Goal: Information Seeking & Learning: Learn about a topic

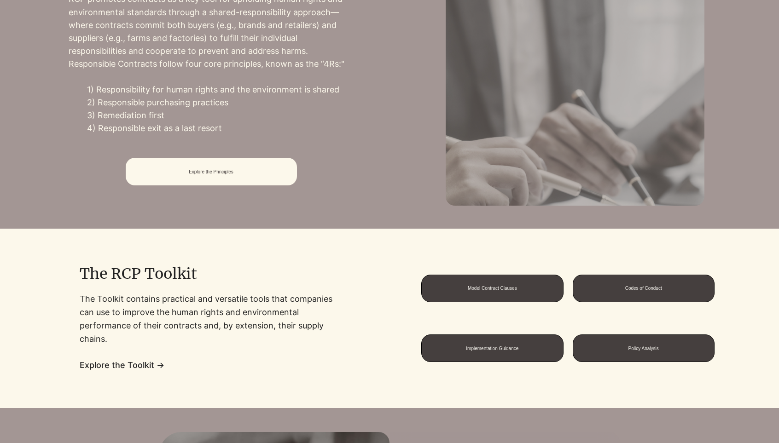
scroll to position [351, 0]
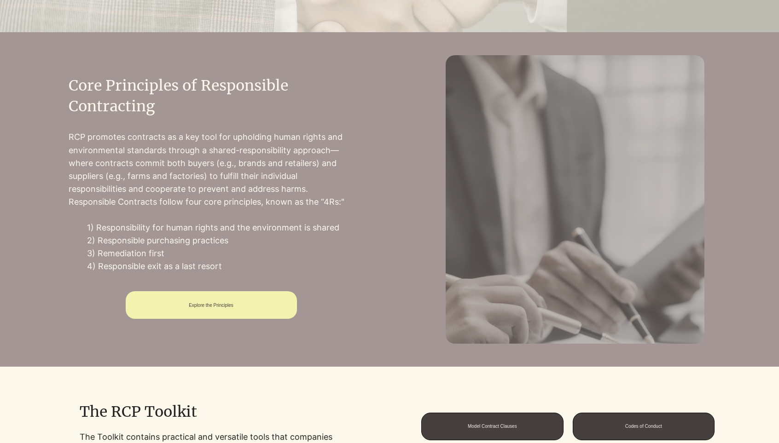
click at [233, 308] on span "Explore the Principles" at bounding box center [211, 305] width 45 height 5
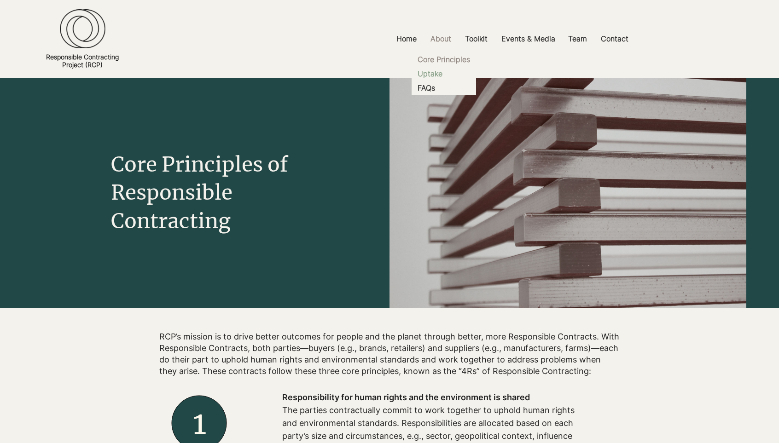
click at [433, 74] on p "Uptake" at bounding box center [430, 74] width 32 height 14
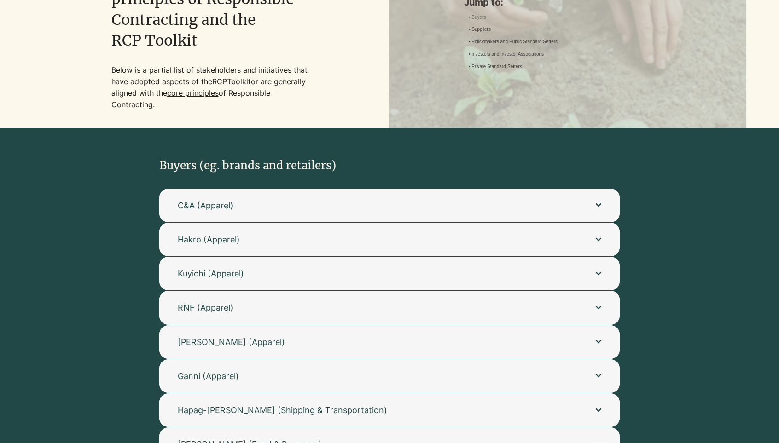
scroll to position [241, 0]
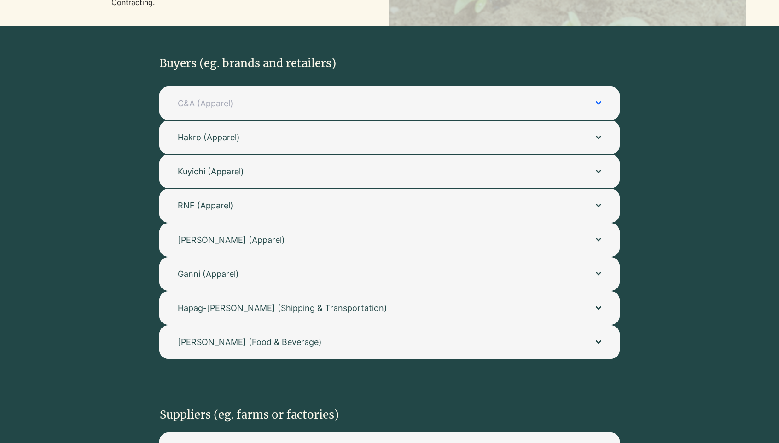
click at [324, 106] on span "C&A (Apparel)" at bounding box center [378, 104] width 400 height 12
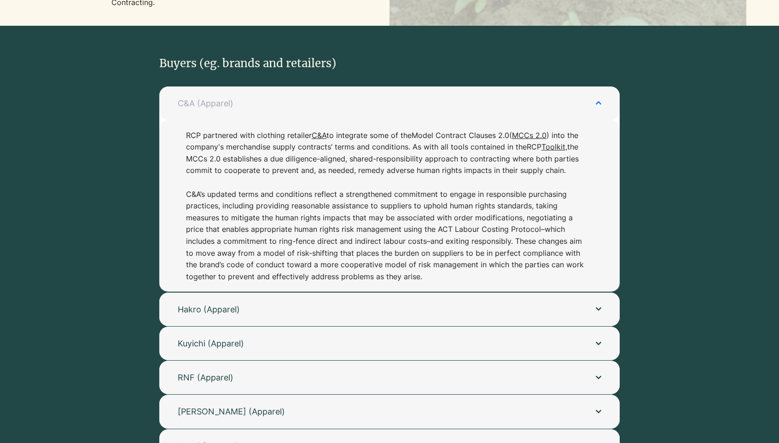
click at [324, 106] on span "C&A (Apparel)" at bounding box center [378, 104] width 400 height 12
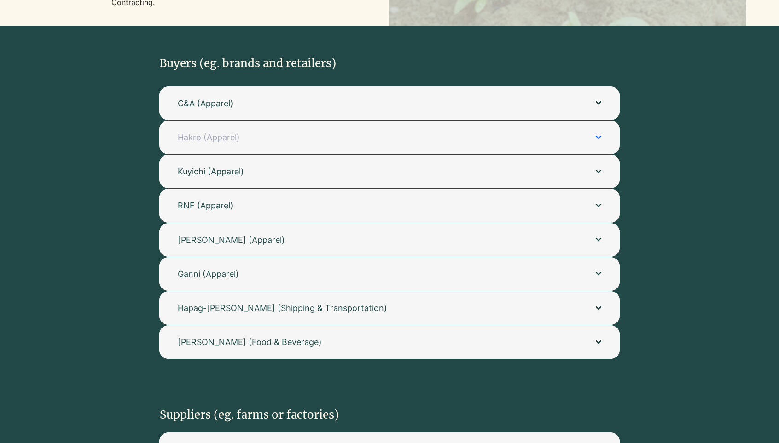
click at [546, 143] on span "Hakro (Apparel)" at bounding box center [378, 138] width 400 height 12
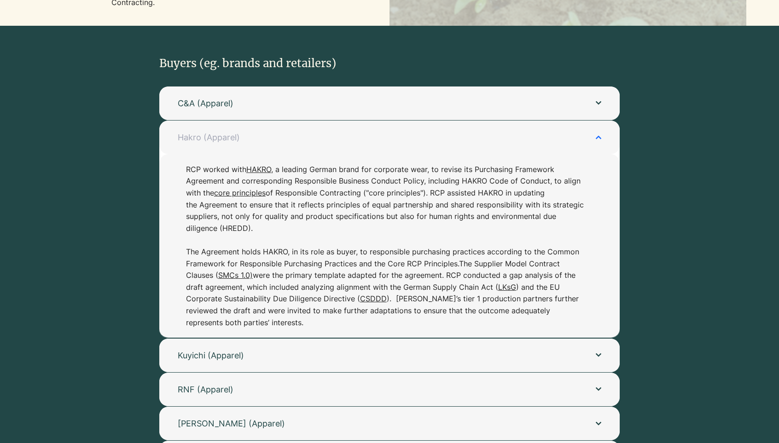
click at [546, 143] on span "Hakro (Apparel)" at bounding box center [378, 138] width 400 height 12
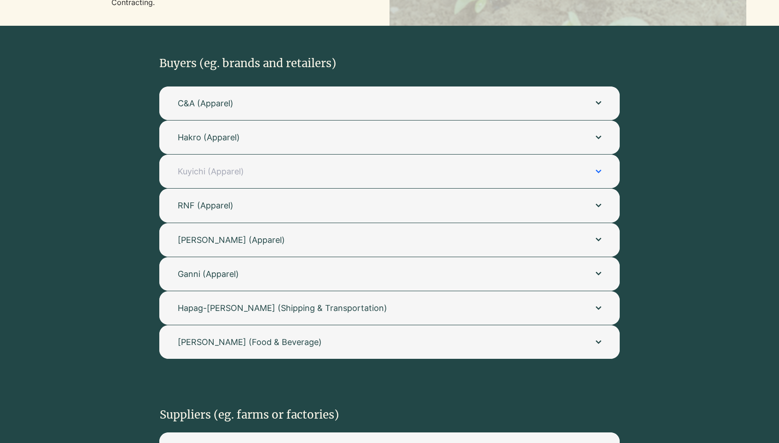
click at [458, 175] on span "Kuyichi (Apparel)" at bounding box center [378, 172] width 400 height 12
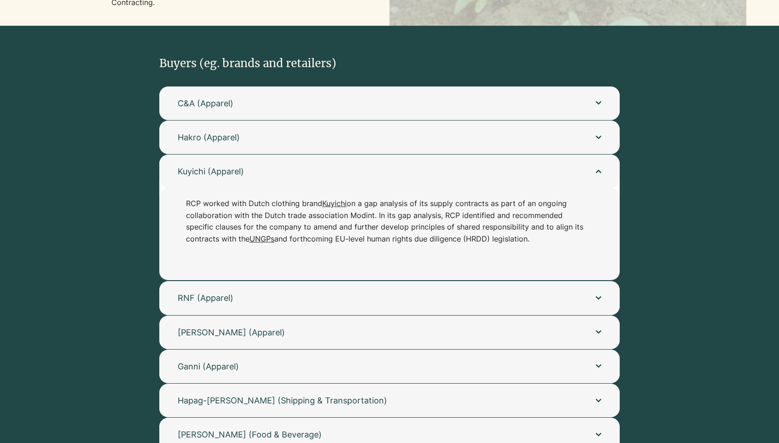
click at [122, 224] on div at bounding box center [390, 248] width 714 height 444
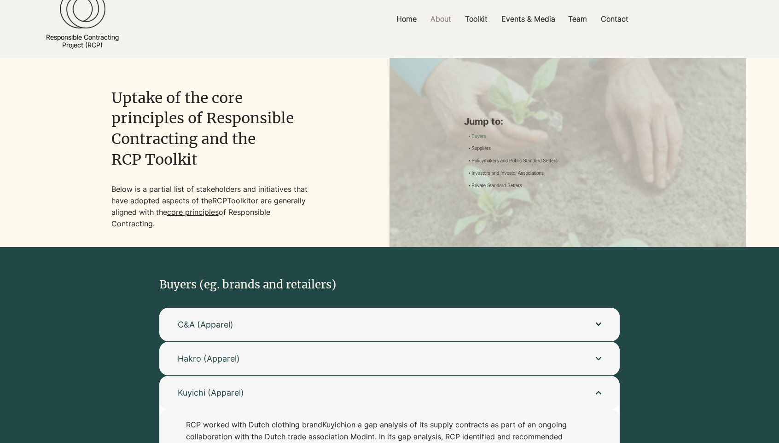
scroll to position [0, 0]
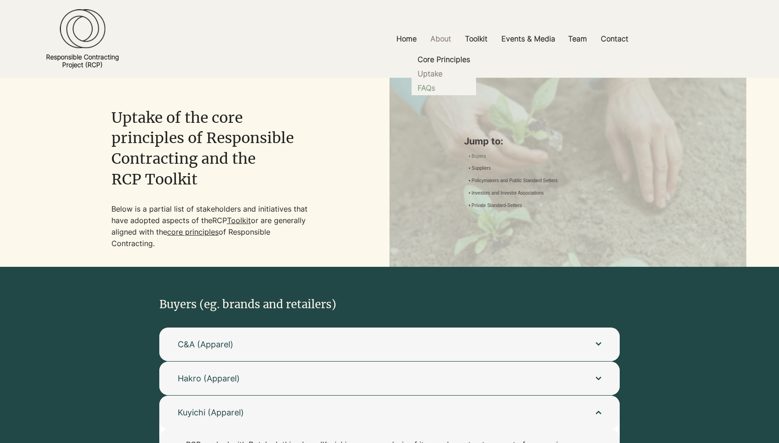
click at [432, 88] on p "FAQs" at bounding box center [426, 88] width 25 height 14
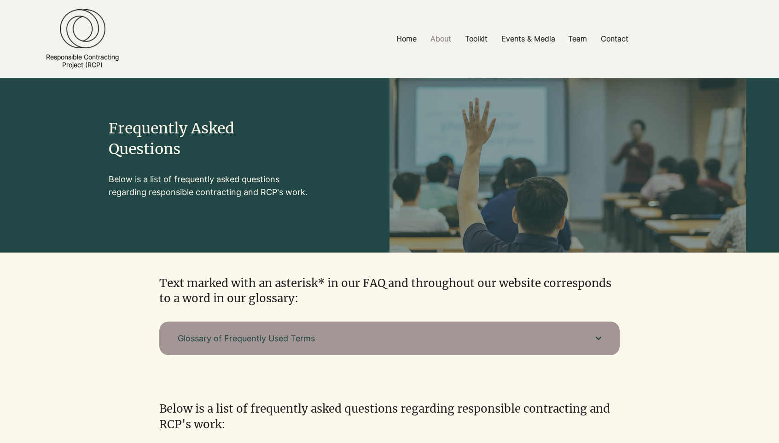
click at [409, 334] on span "Glossary of Frequently Used Terms" at bounding box center [378, 339] width 400 height 12
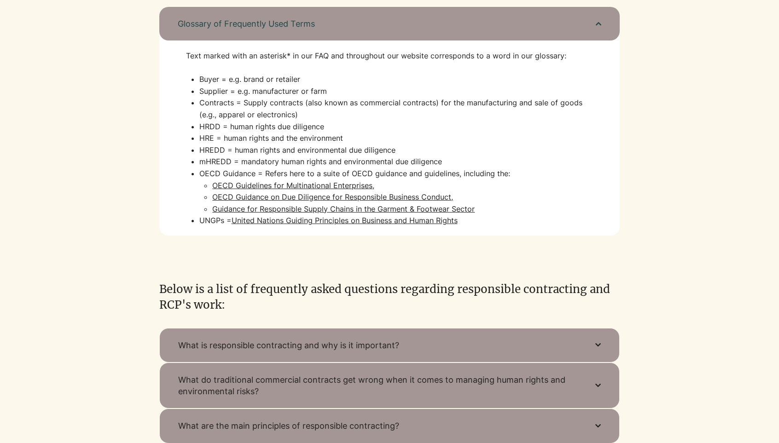
scroll to position [354, 0]
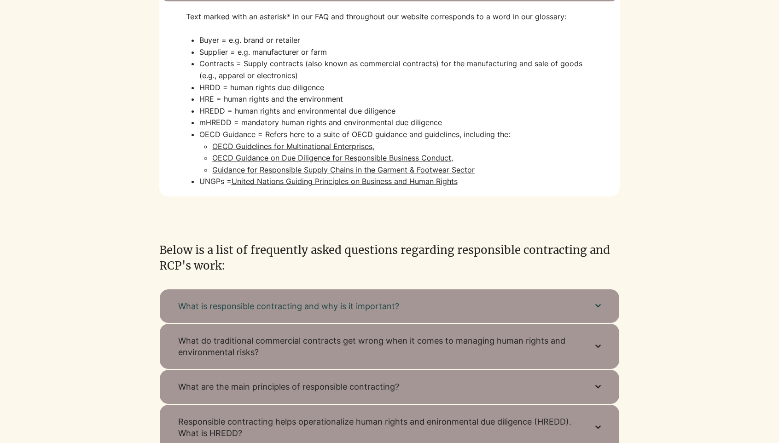
click at [401, 305] on span "What is responsible contracting and why is it important?" at bounding box center [377, 307] width 399 height 12
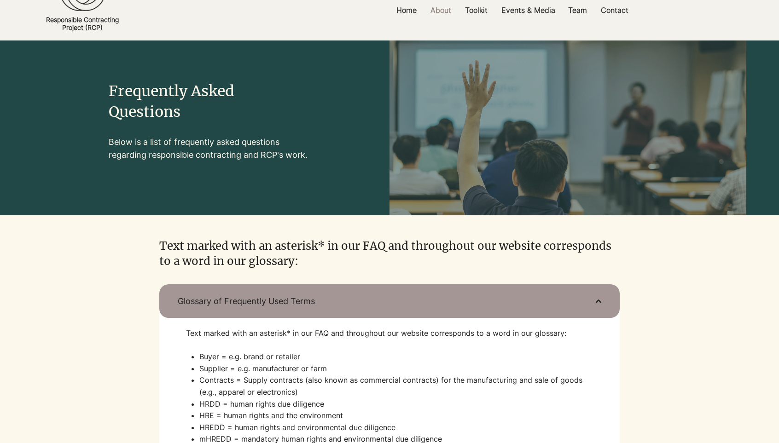
scroll to position [0, 0]
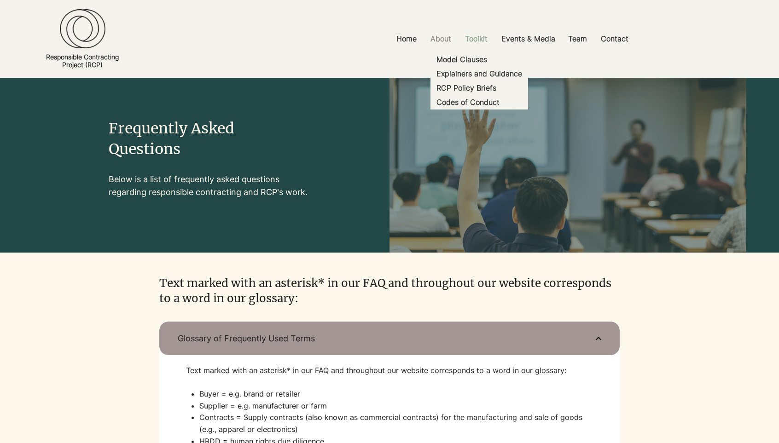
click at [482, 35] on p "Toolkit" at bounding box center [476, 39] width 32 height 21
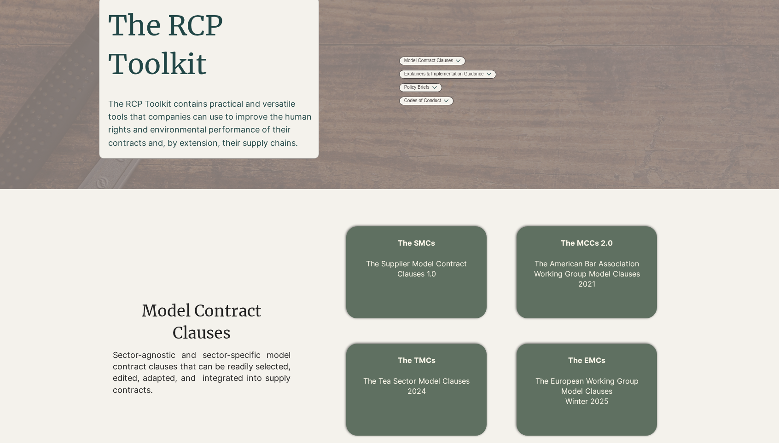
scroll to position [139, 0]
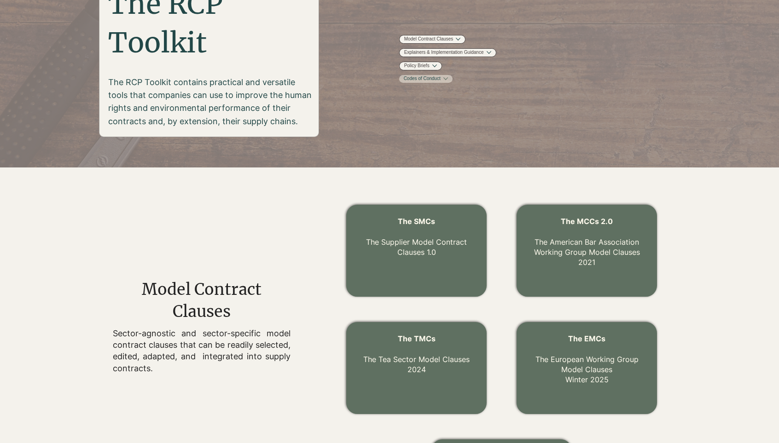
click at [448, 81] on button "More Codes of Conduct pages" at bounding box center [445, 78] width 5 height 5
click at [429, 69] on link "Policy Briefs" at bounding box center [416, 65] width 25 height 7
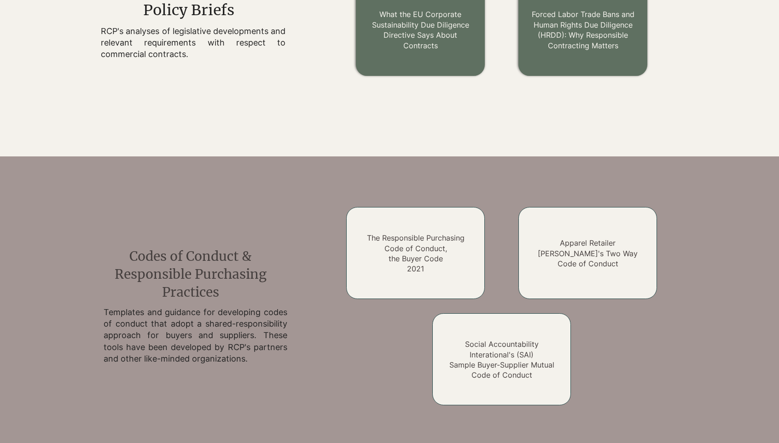
scroll to position [0, 0]
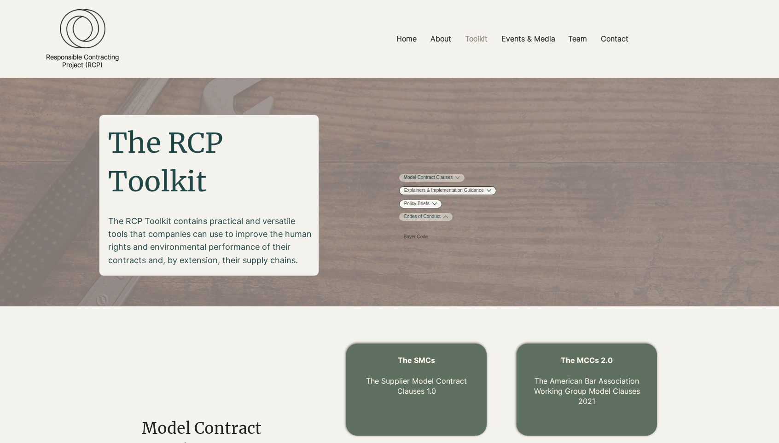
click at [460, 180] on button "More Model Contract Clauses pages" at bounding box center [457, 177] width 5 height 5
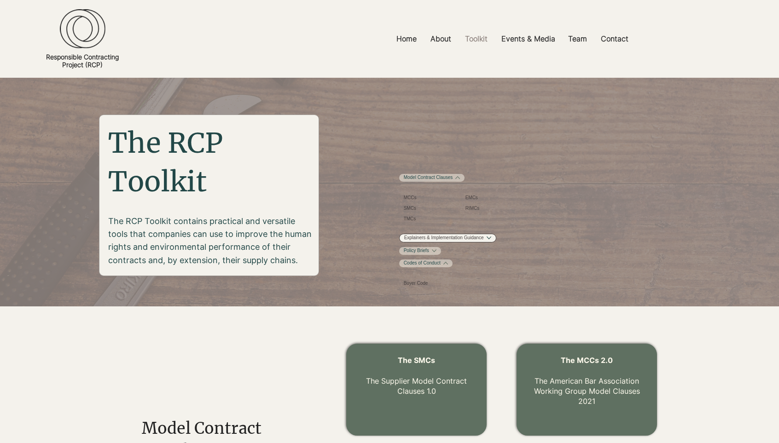
click at [437, 253] on button "More Policy Briefs pages" at bounding box center [434, 251] width 5 height 5
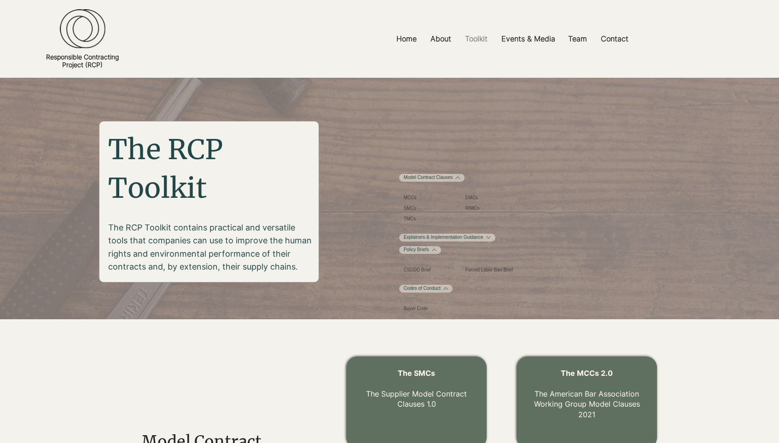
click at [477, 241] on link "Explainers & Implementation Guidance" at bounding box center [444, 237] width 80 height 7
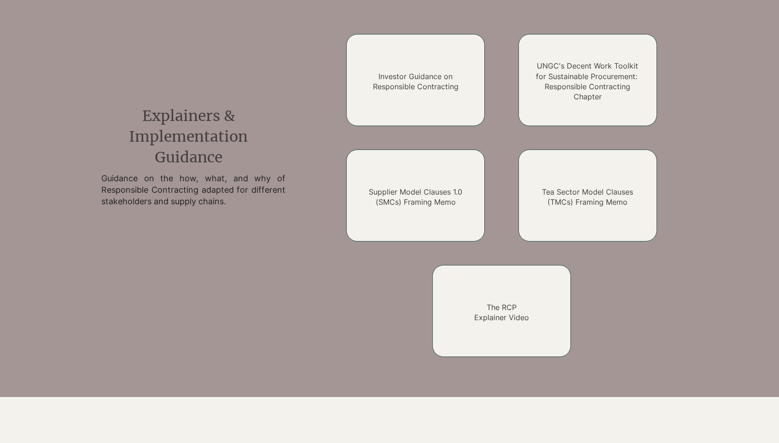
scroll to position [742, 0]
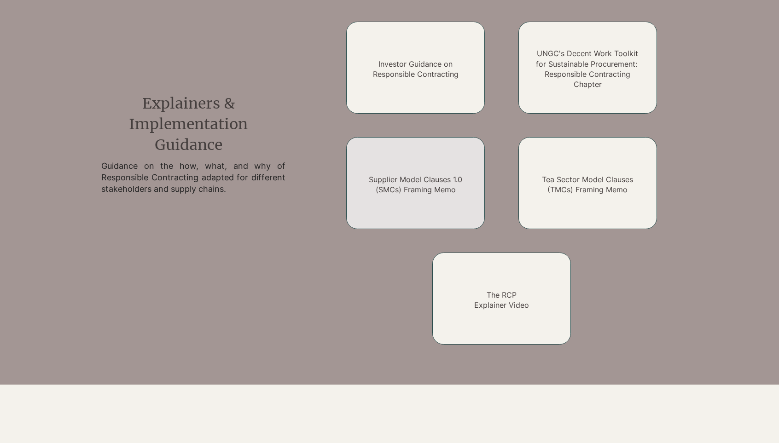
click at [419, 194] on link "Supplier Model Clauses 1.0 (SMCs) Framing Memo" at bounding box center [415, 184] width 93 height 19
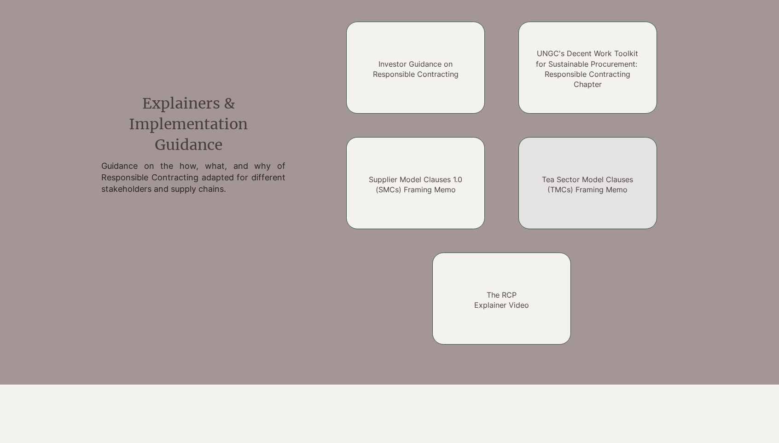
click at [598, 195] on h2 "Tea Sector Model Clauses (TMCs) Framing Memo" at bounding box center [587, 185] width 111 height 21
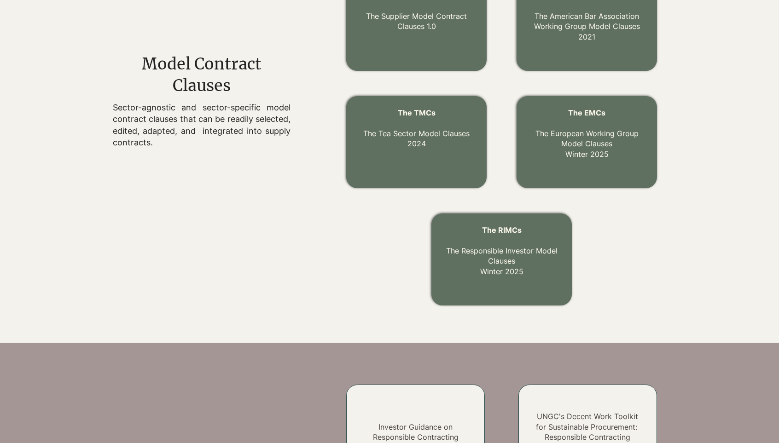
scroll to position [311, 0]
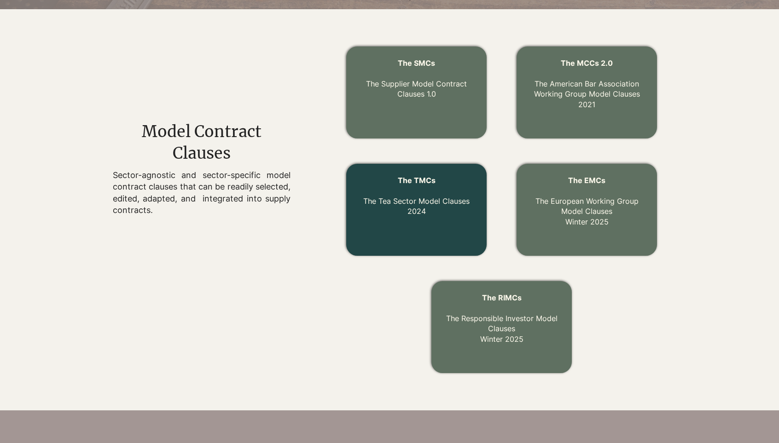
click at [419, 216] on link "The TMCs The Tea Sector Model Clauses 2024" at bounding box center [416, 196] width 106 height 40
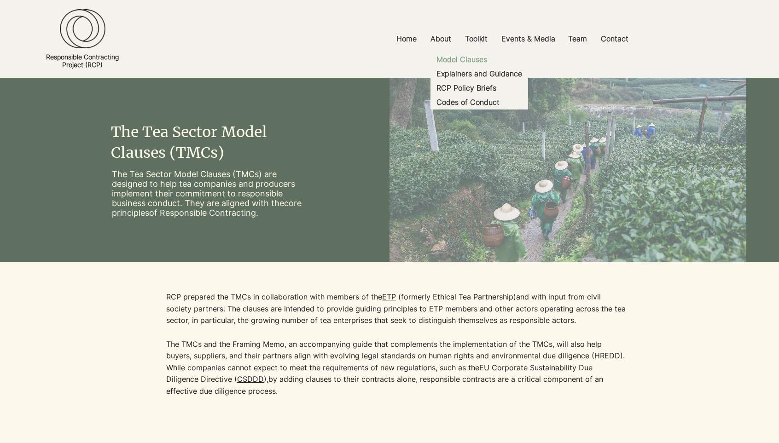
click at [475, 63] on p "Model Clauses" at bounding box center [462, 59] width 58 height 14
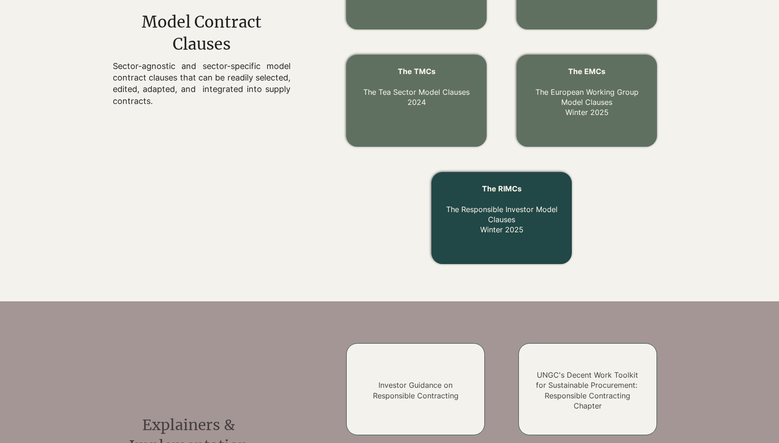
scroll to position [418, 0]
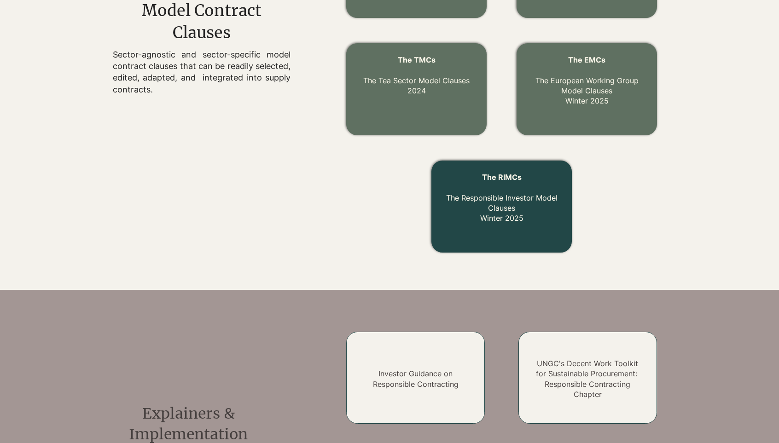
click at [514, 197] on link "The RIMCs The Responsible Investor Model Clauses Winter 2025" at bounding box center [501, 198] width 111 height 51
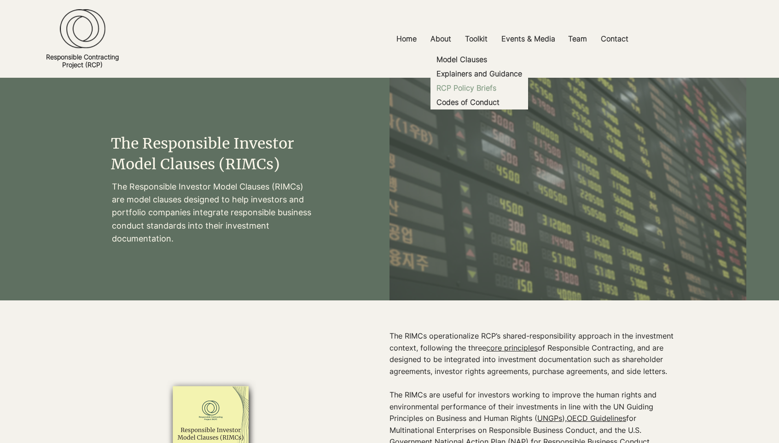
click at [480, 88] on p "RCP Policy Briefs" at bounding box center [466, 88] width 67 height 14
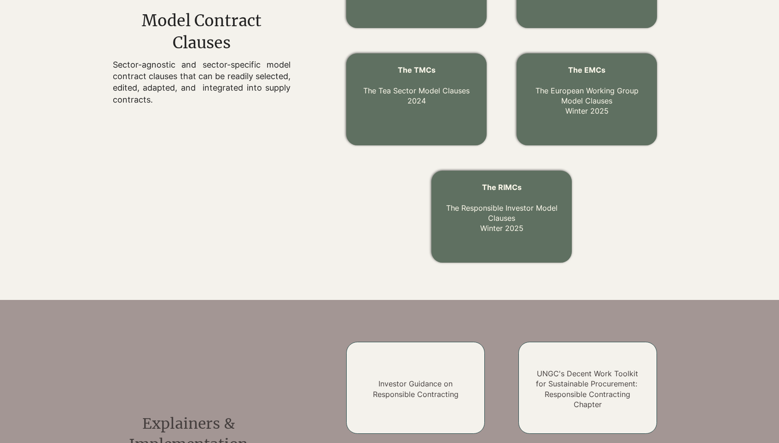
scroll to position [435, 0]
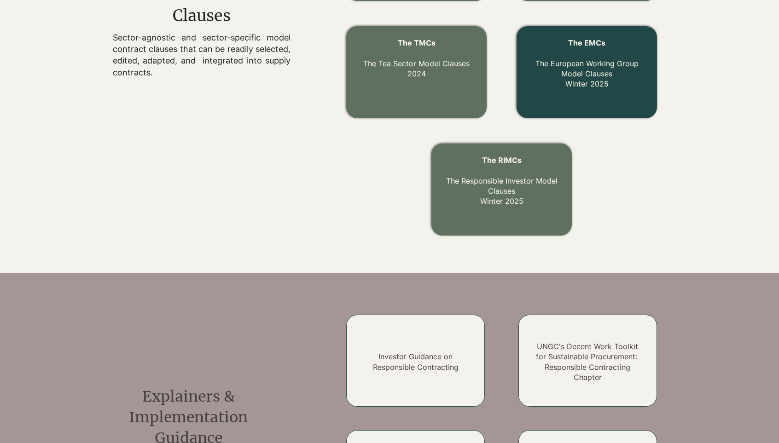
click at [589, 79] on p "The EMCs The European Working Group Model Clauses Winter 2025" at bounding box center [587, 64] width 118 height 52
click at [591, 43] on span "The EMCs" at bounding box center [586, 42] width 37 height 9
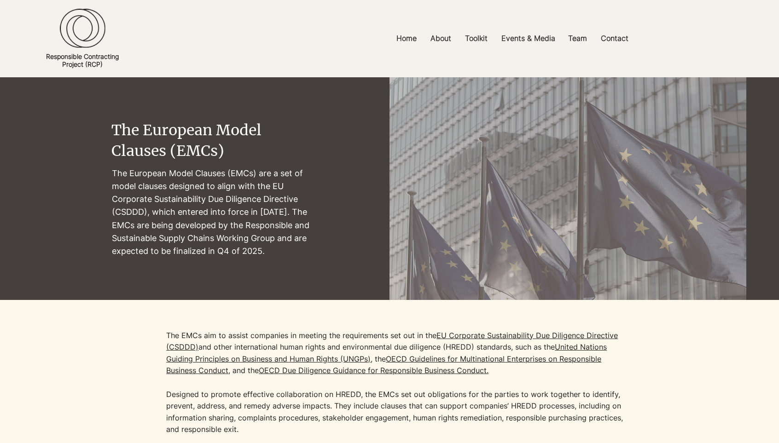
scroll to position [2, 0]
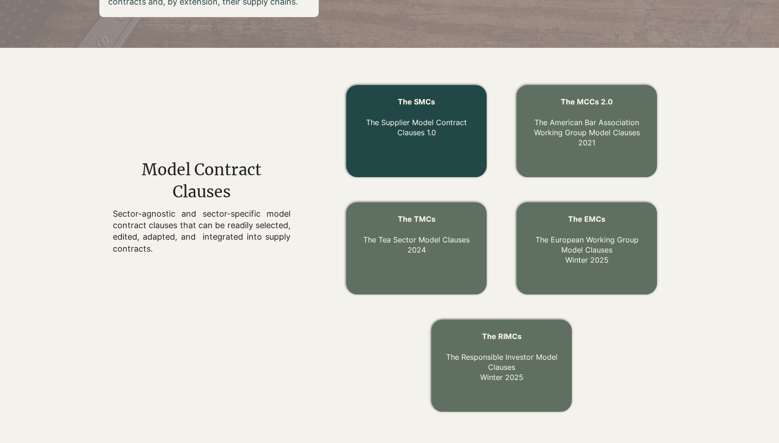
scroll to position [242, 0]
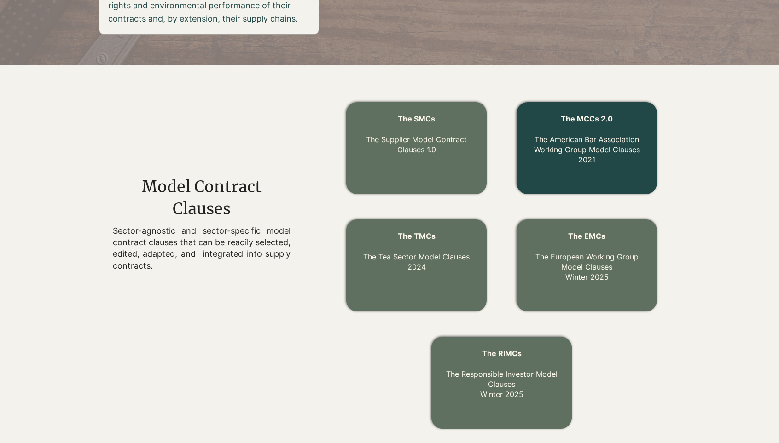
click at [584, 136] on link "The MCCs 2.0 The American Bar Association Working Group Model Clauses 2021" at bounding box center [587, 139] width 106 height 51
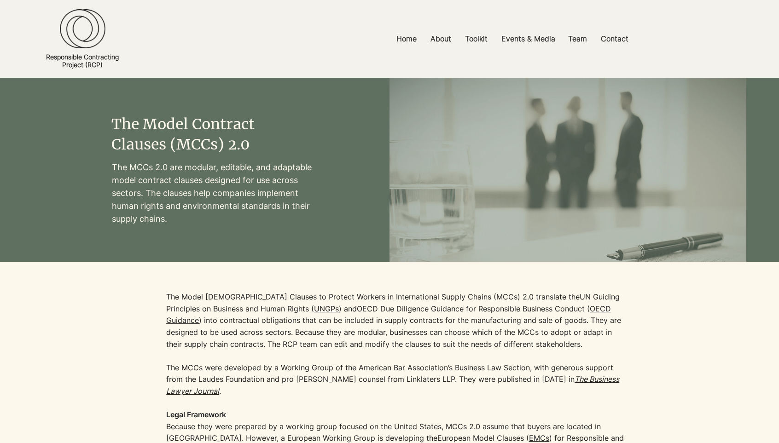
scroll to position [242, 0]
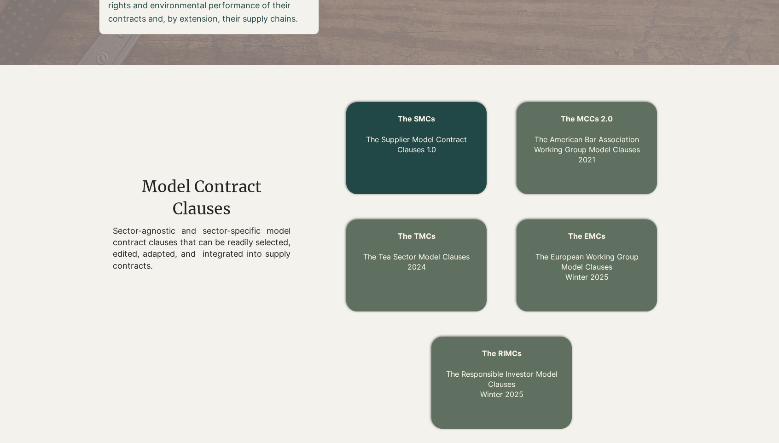
click at [432, 155] on div at bounding box center [416, 148] width 140 height 92
click at [428, 143] on link "The Supplier Model Contract Clauses 1.0" at bounding box center [416, 144] width 101 height 19
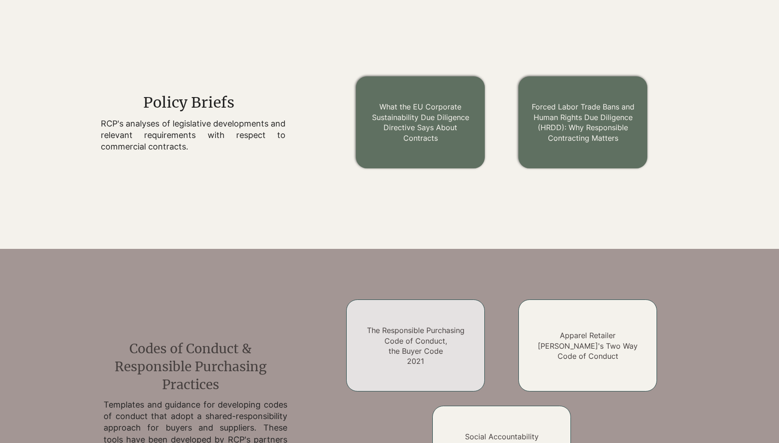
scroll to position [1091, 0]
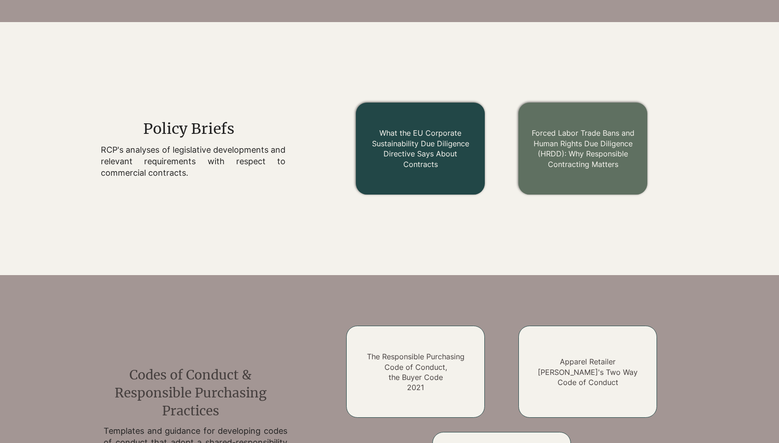
click at [426, 152] on link "What the EU Corporate Sustainability Due Diligence Directive Says About Contrac…" at bounding box center [420, 148] width 97 height 40
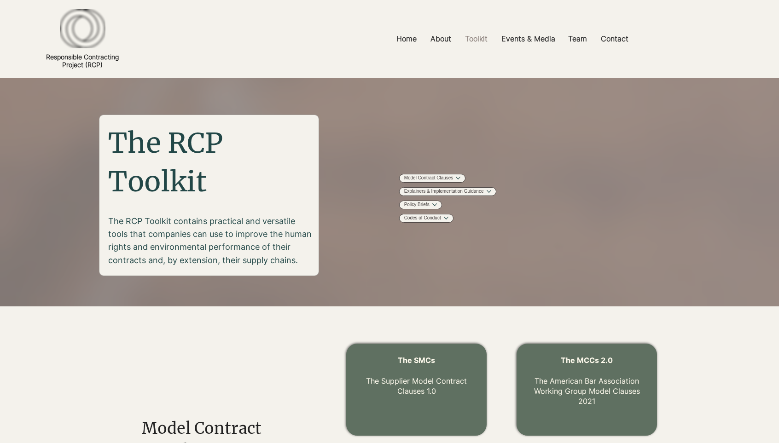
scroll to position [1091, 0]
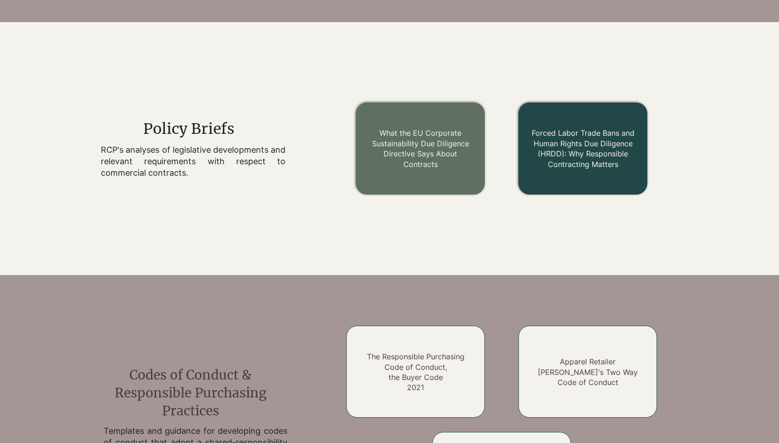
click at [577, 163] on link "Forced Labor Trade Bans and Human Rights Due Diligence (HRDD): Why Responsible …" at bounding box center [583, 148] width 103 height 40
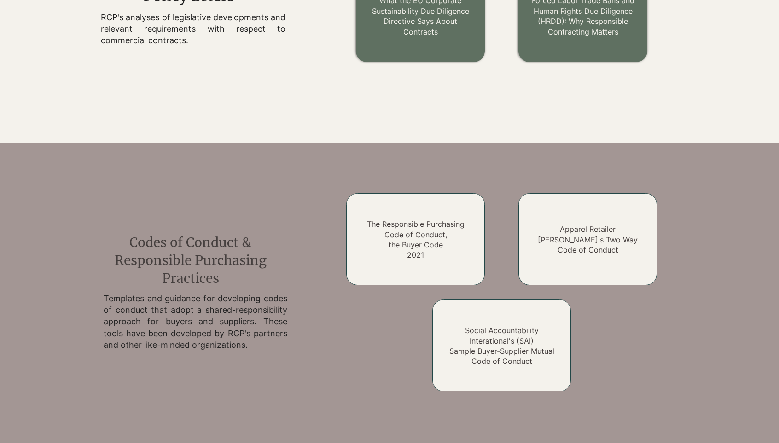
scroll to position [1291, 0]
